Goal: Ask a question: Seek information or help from site administrators or community

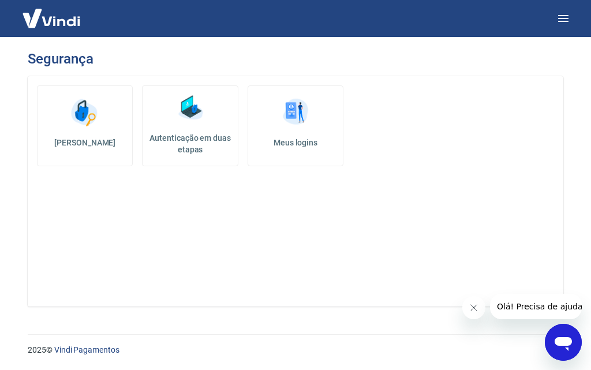
click at [520, 302] on span "Olá! Precisa de ajuda?" at bounding box center [541, 306] width 90 height 9
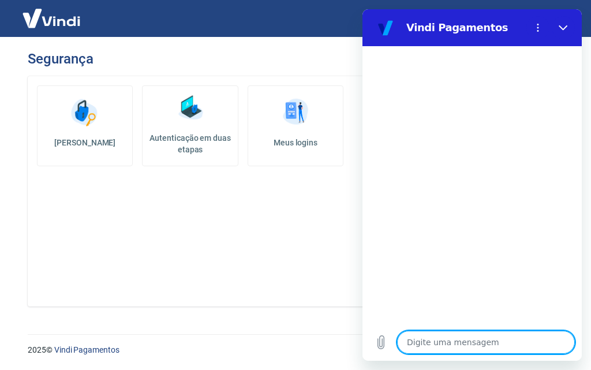
click at [480, 344] on textarea at bounding box center [486, 341] width 178 height 23
type textarea "O"
type textarea "x"
type textarea "Ol"
type textarea "x"
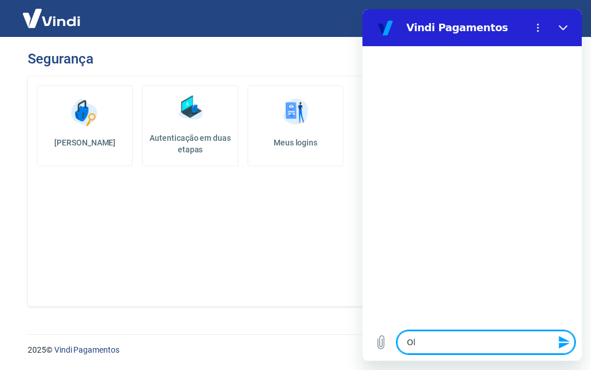
type textarea "Ola"
type textarea "x"
type textarea "Ola,"
type textarea "x"
type textarea "Ola,"
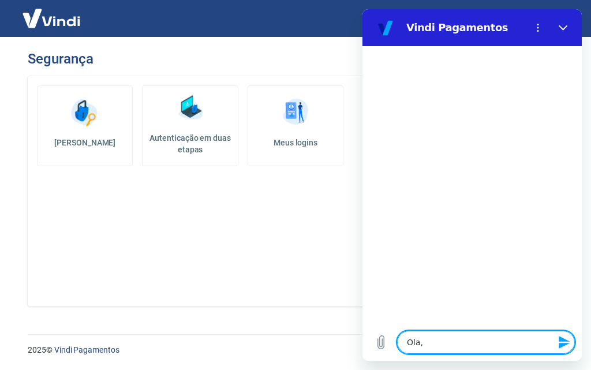
type textarea "x"
type textarea "Ola, p"
type textarea "x"
type textarea "Ola, pr"
type textarea "x"
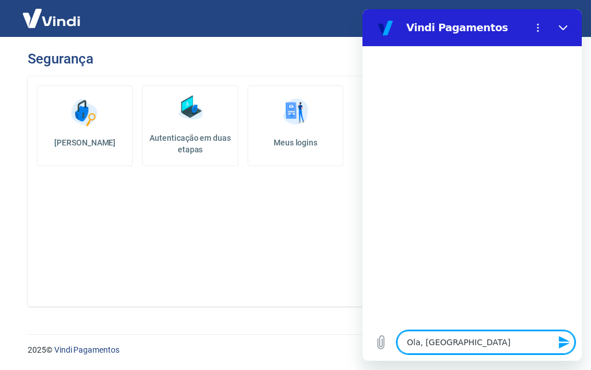
type textarea "Ola, pre"
type textarea "x"
type textarea "Ola, prec"
type textarea "x"
type textarea "Ola, preci"
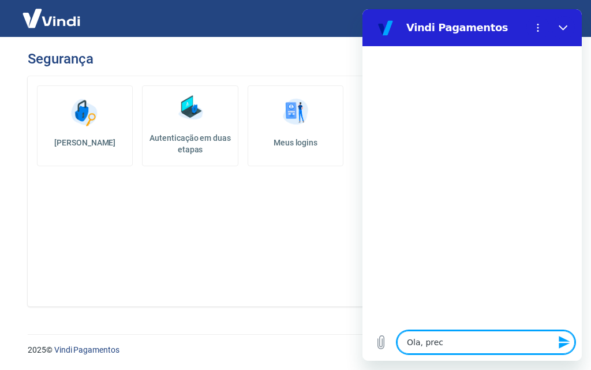
type textarea "x"
type textarea "Ola, precis"
type textarea "x"
type textarea "Ola, preciso"
type textarea "x"
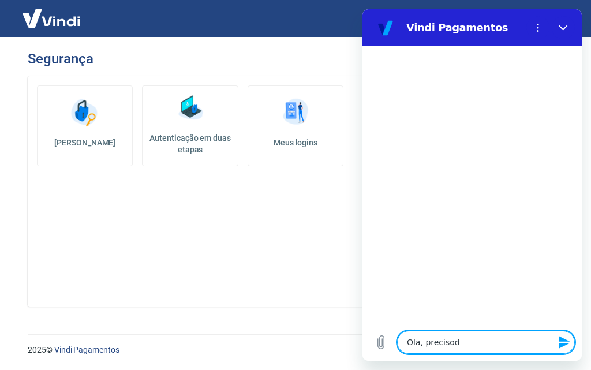
type textarea "Ola, precisod"
type textarea "x"
type textarea "Ola, precisod e"
type textarea "x"
type textarea "Ola, precisod e"
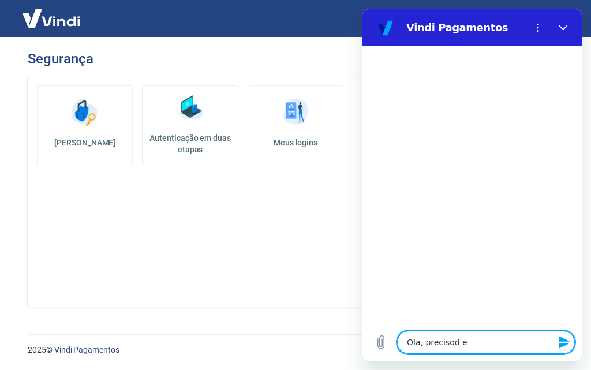
type textarea "x"
type textarea "Ola, precisod e"
type textarea "x"
type textarea "Ola, precisod"
type textarea "x"
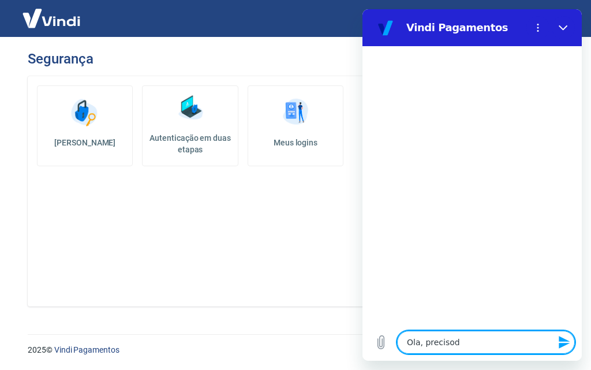
type textarea "Ola, precisod"
type textarea "x"
type textarea "Ola, preciso"
type textarea "x"
type textarea "Ola, precis"
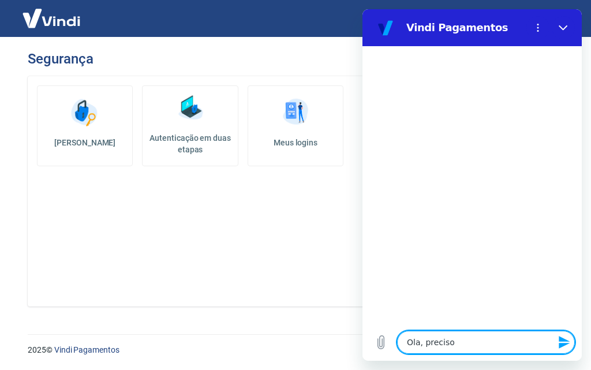
type textarea "x"
type textarea "Ola, preciso"
type textarea "x"
type textarea "Ola, preciso"
type textarea "x"
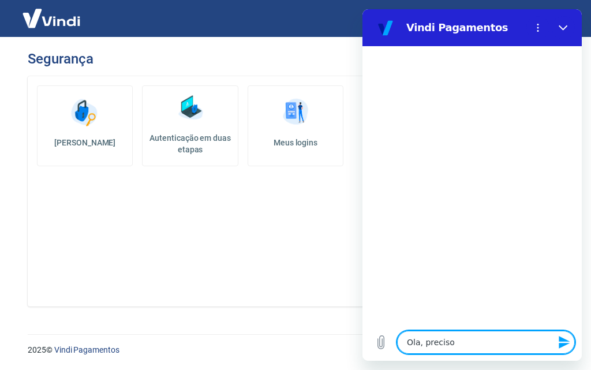
type textarea "Ola, preciso d"
type textarea "x"
type textarea "Ola, preciso de"
type textarea "x"
type textarea "Ola, preciso de"
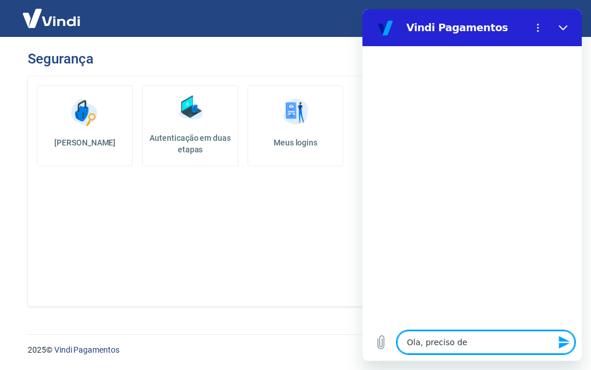
type textarea "x"
type textarea "Ola, preciso de i"
type textarea "x"
type textarea "Ola, preciso de in"
type textarea "x"
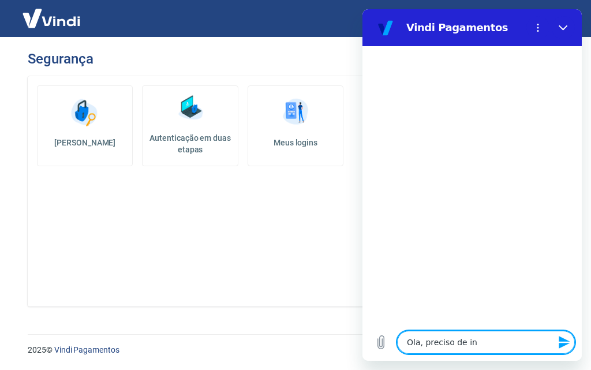
type textarea "Ola, preciso de inf"
type textarea "x"
type textarea "Ola, preciso de info"
type textarea "x"
type textarea "Ola, preciso de infor"
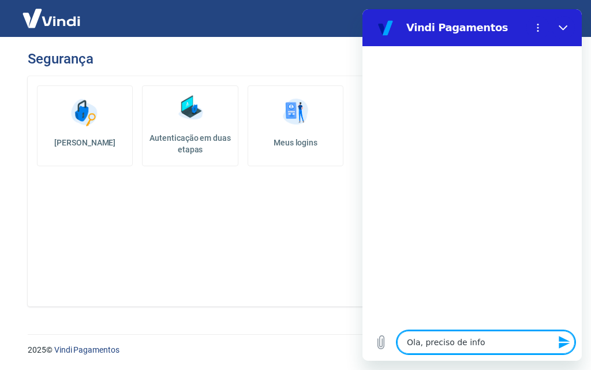
type textarea "x"
type textarea "Ola, preciso de inform"
type textarea "x"
type textarea "Ola, preciso de informa"
type textarea "x"
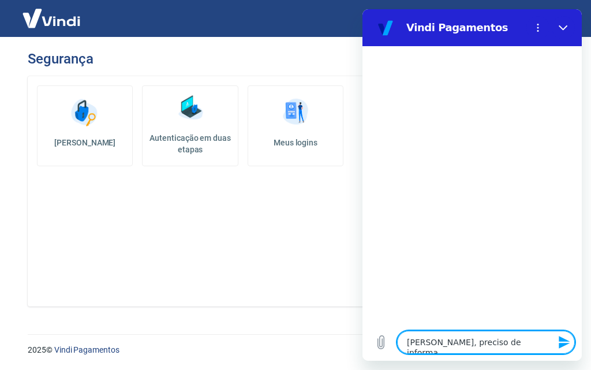
type textarea "Ola, preciso de informaç"
type textarea "x"
type textarea "Ola, preciso de informaçõ"
type textarea "x"
type textarea "Ola, preciso de informaçõe"
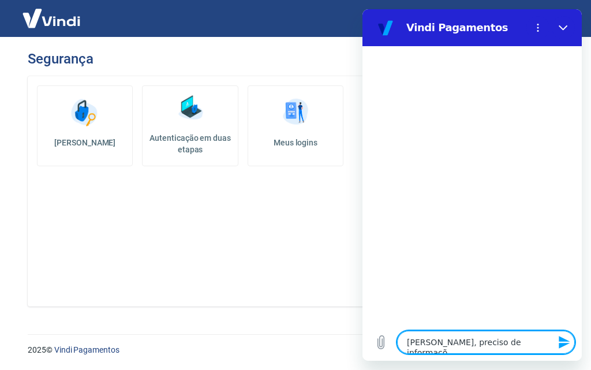
type textarea "x"
type textarea "Ola, preciso de informações"
type textarea "x"
type textarea "Ola, preciso de informações"
type textarea "x"
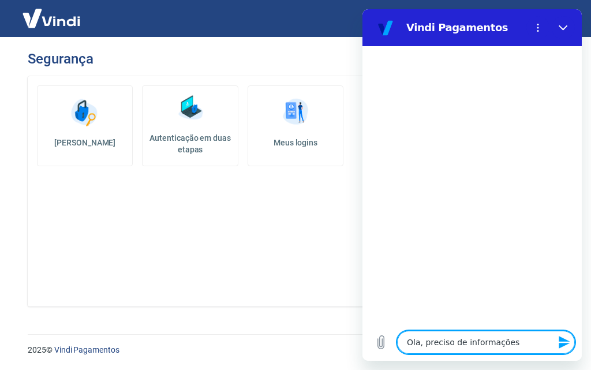
type textarea "Ola, preciso de informações p"
type textarea "x"
type textarea "Ola, preciso de informações pa"
type textarea "x"
type textarea "Ola, preciso de informações paa"
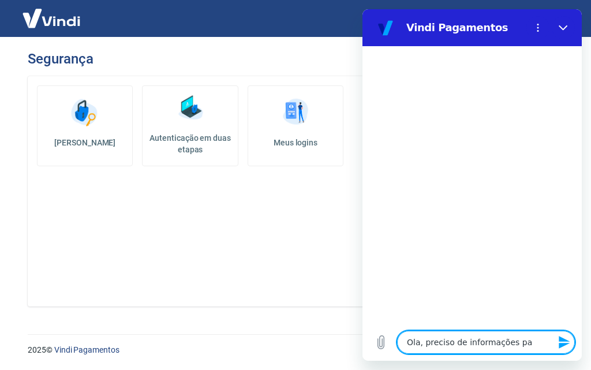
type textarea "x"
type textarea "Ola, preciso de informações paa"
type textarea "x"
type textarea "Ola, preciso de informações paa a"
type textarea "x"
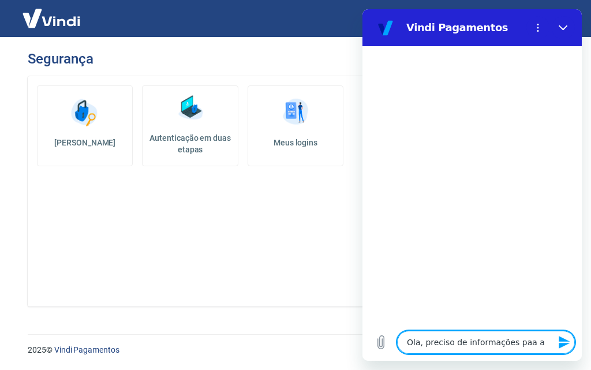
type textarea "Ola, preciso de informações paa al"
type textarea "x"
type textarea "Ola, preciso de informações paa alt"
type textarea "x"
type textarea "Ola, preciso de informações paa alte"
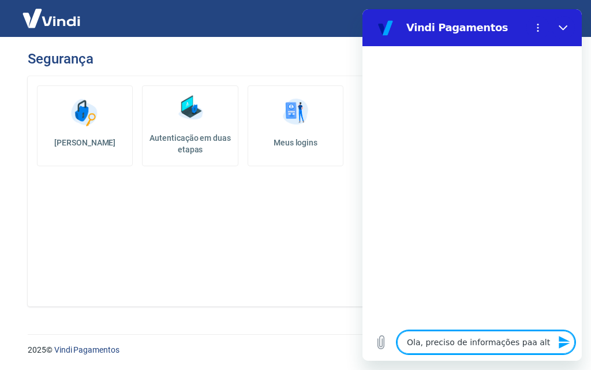
type textarea "x"
type textarea "Ola, preciso de informações paa alter"
type textarea "x"
type textarea "Ola, preciso de informações paa altera"
type textarea "x"
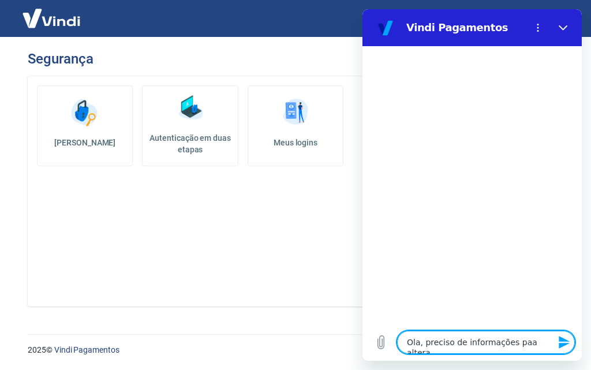
type textarea "Ola, preciso de informações paa alterar"
type textarea "x"
type textarea "Ola, preciso de informações paa alterar"
type textarea "x"
type textarea "Ola, preciso de informações para alterar"
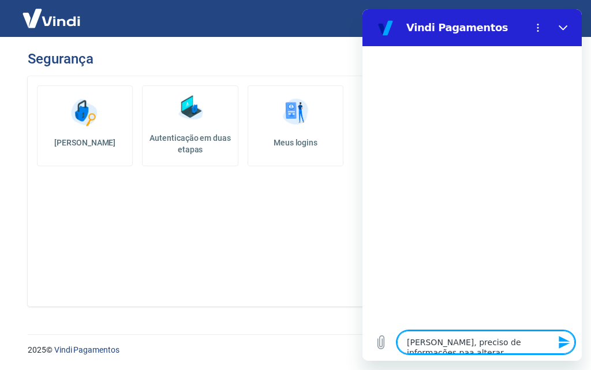
type textarea "x"
type textarea "Ola, preciso de informações para alterar"
type textarea "x"
type textarea "Ola, preciso de informações para alterar r"
type textarea "x"
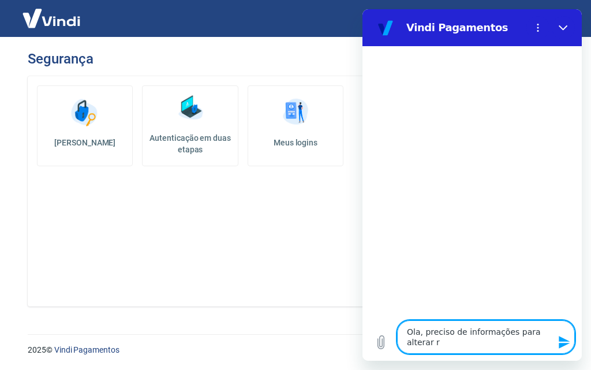
type textarea "Ola, preciso de informações para alterar re"
type textarea "x"
type textarea "Ola, preciso de informações para alterar rec"
type textarea "x"
type textarea "Ola, preciso de informações para alterar rece"
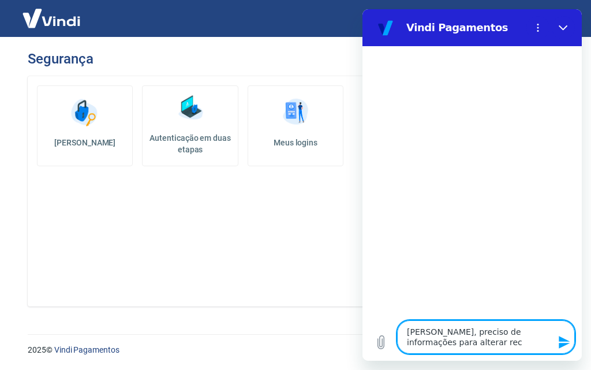
type textarea "x"
type textarea "Ola, preciso de informações para alterar receb"
type textarea "x"
type textarea "Ola, preciso de informações para alterar recebi"
type textarea "x"
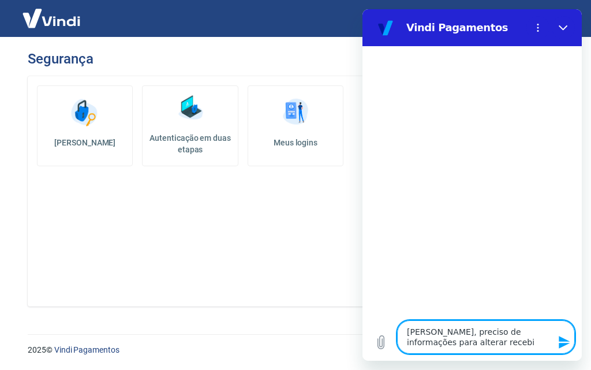
type textarea "Ola, preciso de informações para alterar recebim"
type textarea "x"
type textarea "Ola, preciso de informações para alterar recebimne"
type textarea "x"
type textarea "Ola, preciso de informações para alterar recebimnen"
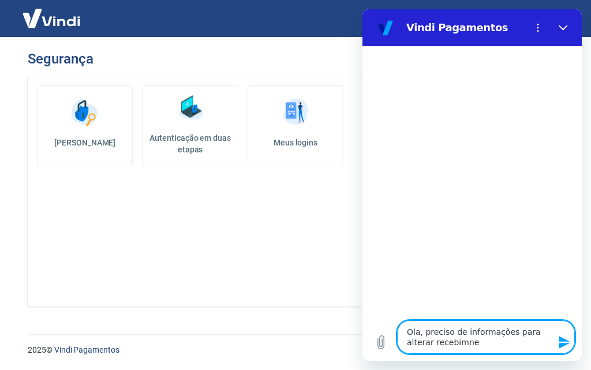
type textarea "x"
type textarea "Ola, preciso de informações para alterar recebimnent"
type textarea "x"
type textarea "Ola, preciso de informações para alterar recebimnento"
type textarea "x"
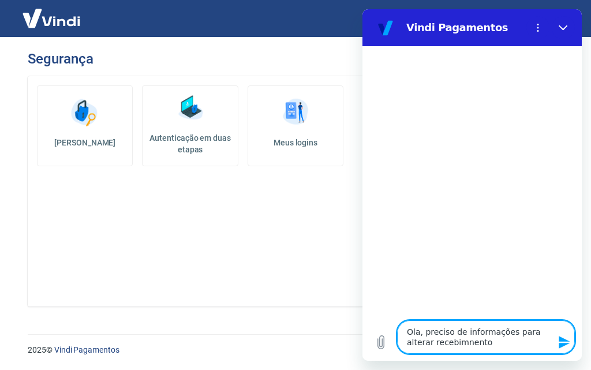
type textarea "Ola, preciso de informações para alterar recebimnentos"
type textarea "x"
type textarea "Ola, preciso de informações para alterar recebimnentos"
type textarea "x"
type textarea "Ola, preciso de informações para alterar recebimnentos"
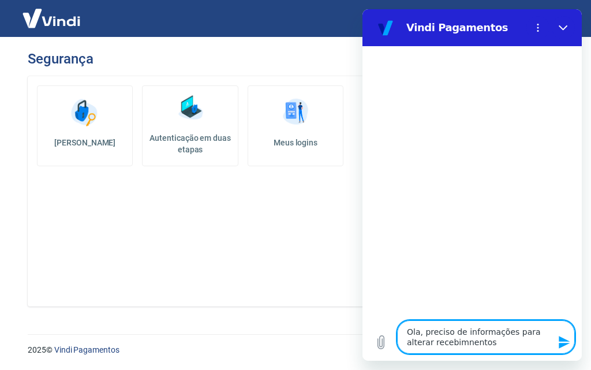
type textarea "x"
type textarea "Ola, preciso de informações para alterar recebimnento"
type textarea "x"
type textarea "Ola, preciso de informações para alterar recebimnent"
type textarea "x"
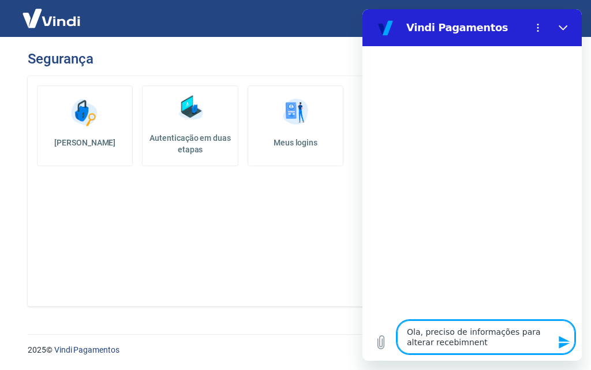
type textarea "Ola, preciso de informações para alterar recebimnen"
type textarea "x"
type textarea "Ola, preciso de informações para alterar recebimne"
type textarea "x"
type textarea "Ola, preciso de informações para alterar recebimn"
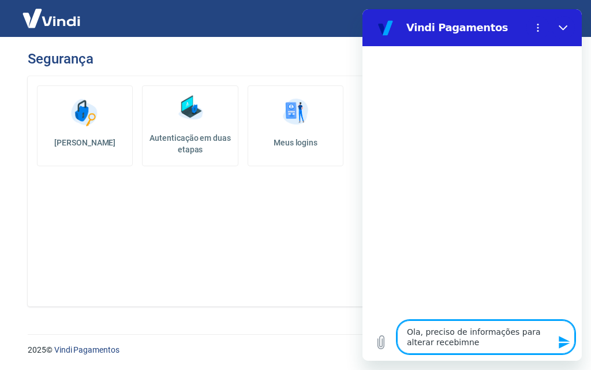
type textarea "x"
type textarea "Ola, preciso de informações para alterar recebim"
type textarea "x"
type textarea "Ola, preciso de informações para alterar recebime"
type textarea "x"
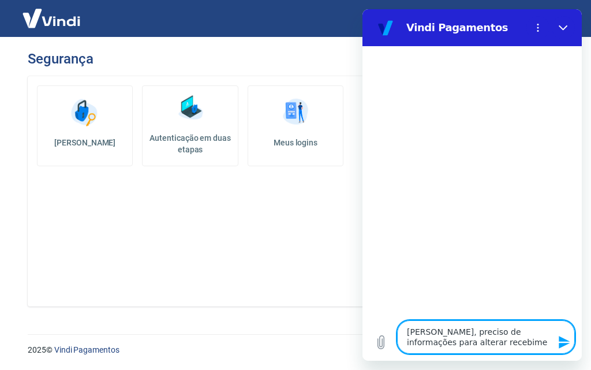
type textarea "Ola, preciso de informações para alterar recebimen"
type textarea "x"
type textarea "Ola, preciso de informações para alterar recebiment"
type textarea "x"
type textarea "Ola, preciso de informações para alterar recebimento"
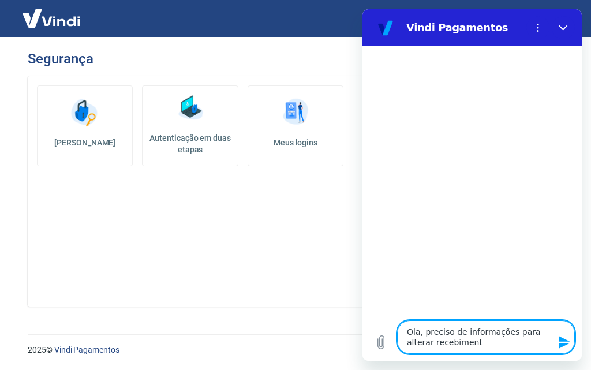
type textarea "x"
type textarea "Ola, preciso de informações para alterar recebimentos"
type textarea "x"
type textarea "Ola, preciso de informações para alterar recebimentos"
type textarea "x"
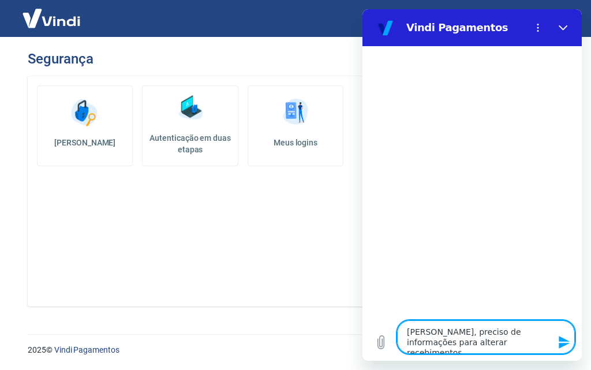
type textarea "Ola, preciso de informações para alterar recebimentos v"
type textarea "x"
type textarea "Ola, preciso de informações para alterar recebimentos vi"
type textarea "x"
type textarea "Ola, preciso de informações para alterar recebimentos via"
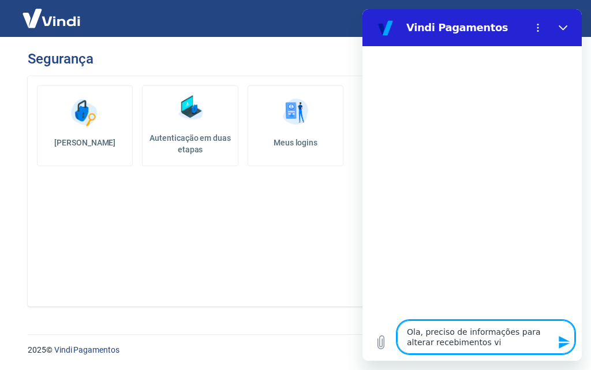
type textarea "x"
type textarea "Ola, preciso de informações para alterar recebimentos via"
type textarea "x"
type textarea "Ola, preciso de informações para alterar recebimentos via b"
type textarea "x"
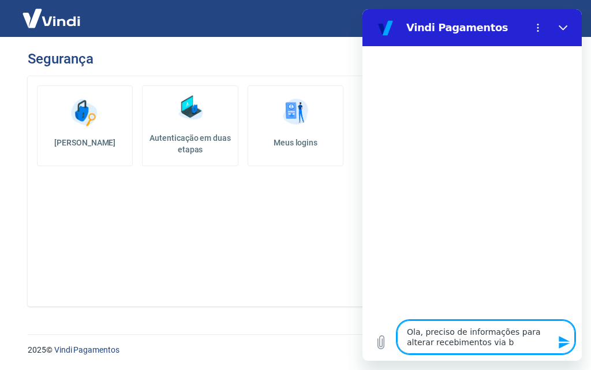
type textarea "Ola, preciso de informações para alterar recebimentos via ba"
type textarea "x"
type textarea "Ola, preciso de informações para alterar recebimentos via ban"
type textarea "x"
type textarea "Ola, preciso de informações para alterar recebimentos via banc"
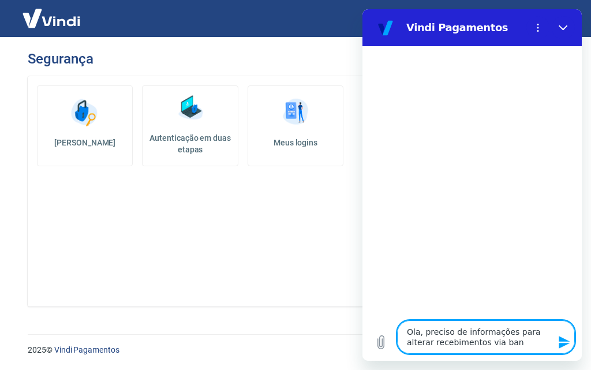
type textarea "x"
type textarea "Ola, preciso de informações para alterar recebimentos via banco"
type textarea "x"
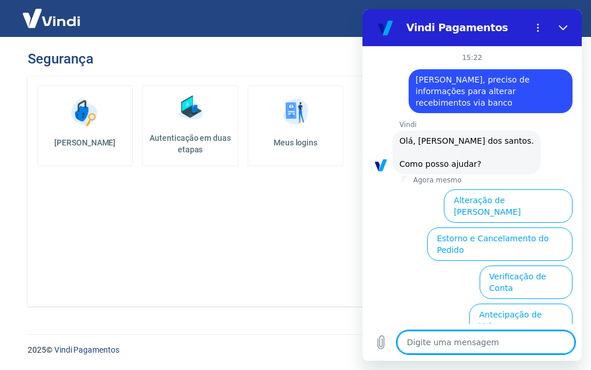
scroll to position [91, 0]
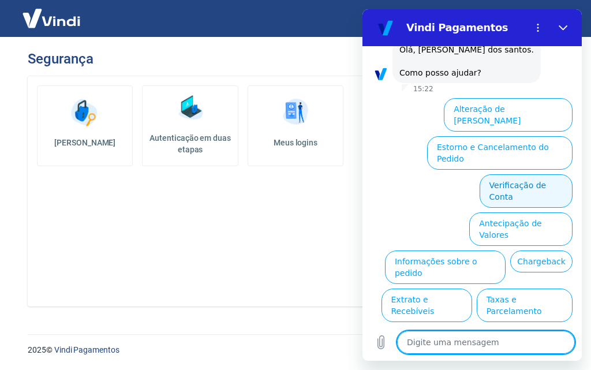
click at [523, 174] on button "Verificação de Conta" at bounding box center [525, 190] width 93 height 33
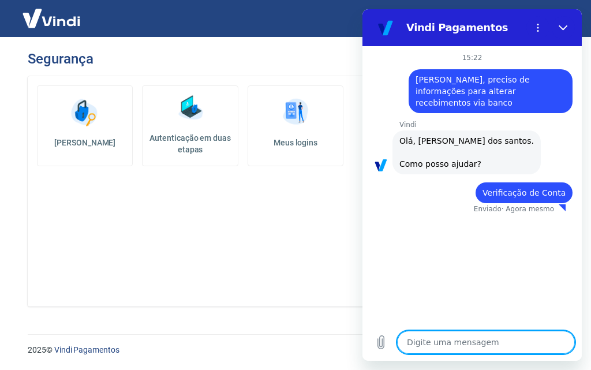
scroll to position [0, 0]
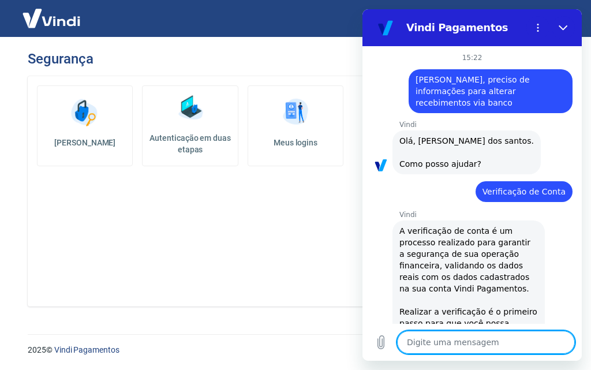
type textarea "x"
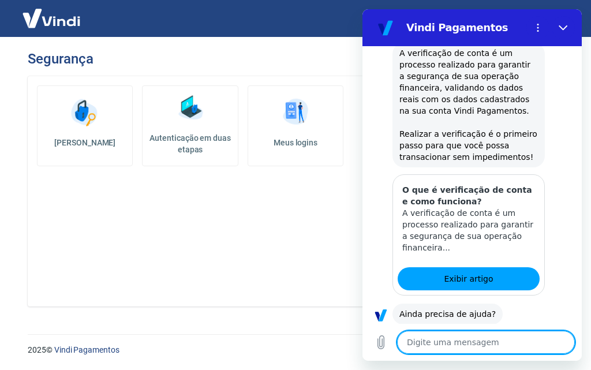
scroll to position [205, 0]
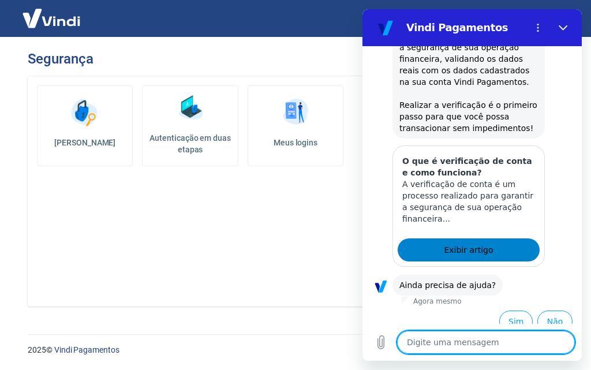
click at [467, 243] on span "Exibir artigo" at bounding box center [468, 250] width 49 height 14
